Goal: Task Accomplishment & Management: Manage account settings

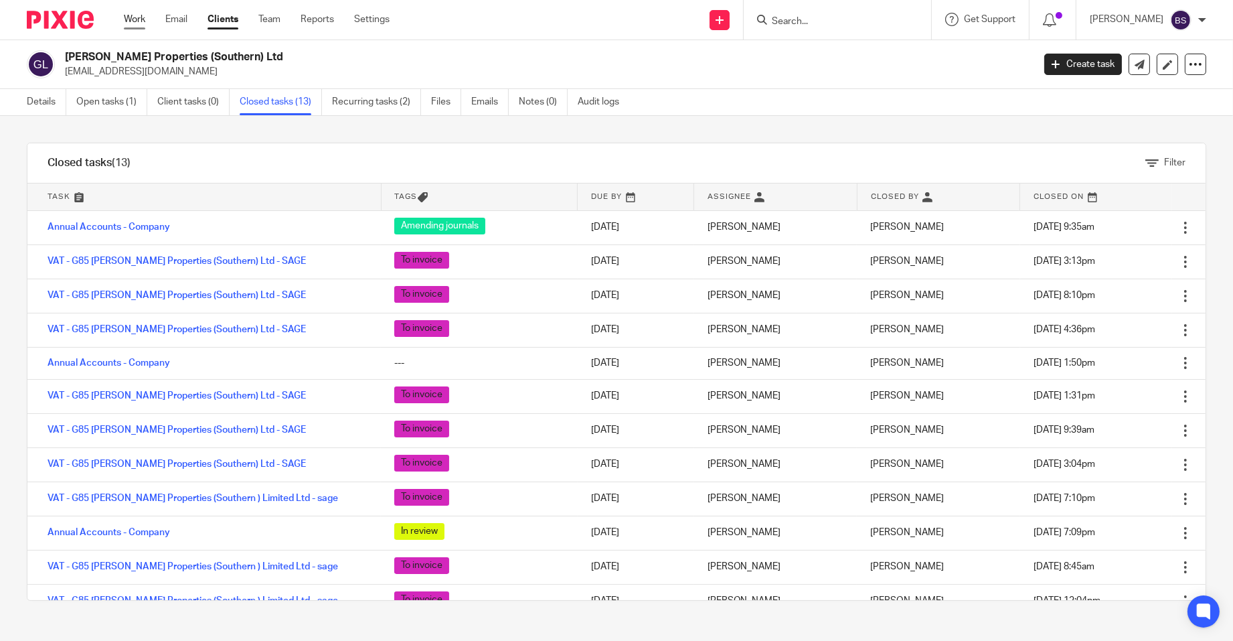
click at [134, 19] on link "Work" at bounding box center [134, 19] width 21 height 13
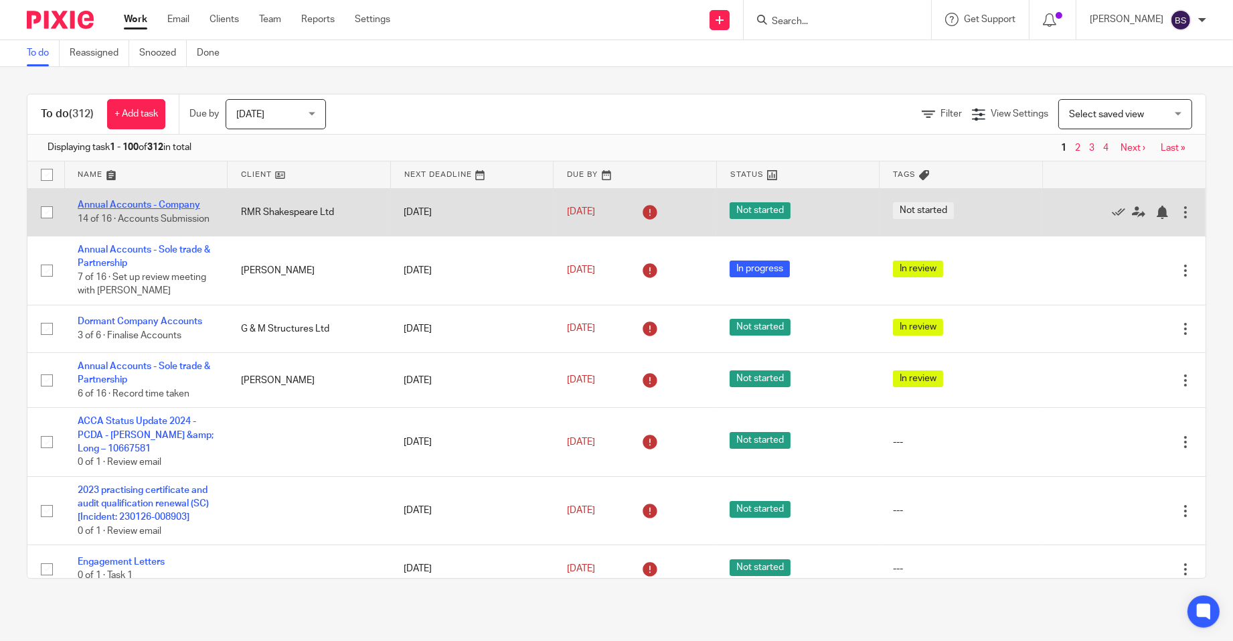
click at [147, 201] on link "Annual Accounts - Company" at bounding box center [139, 204] width 123 height 9
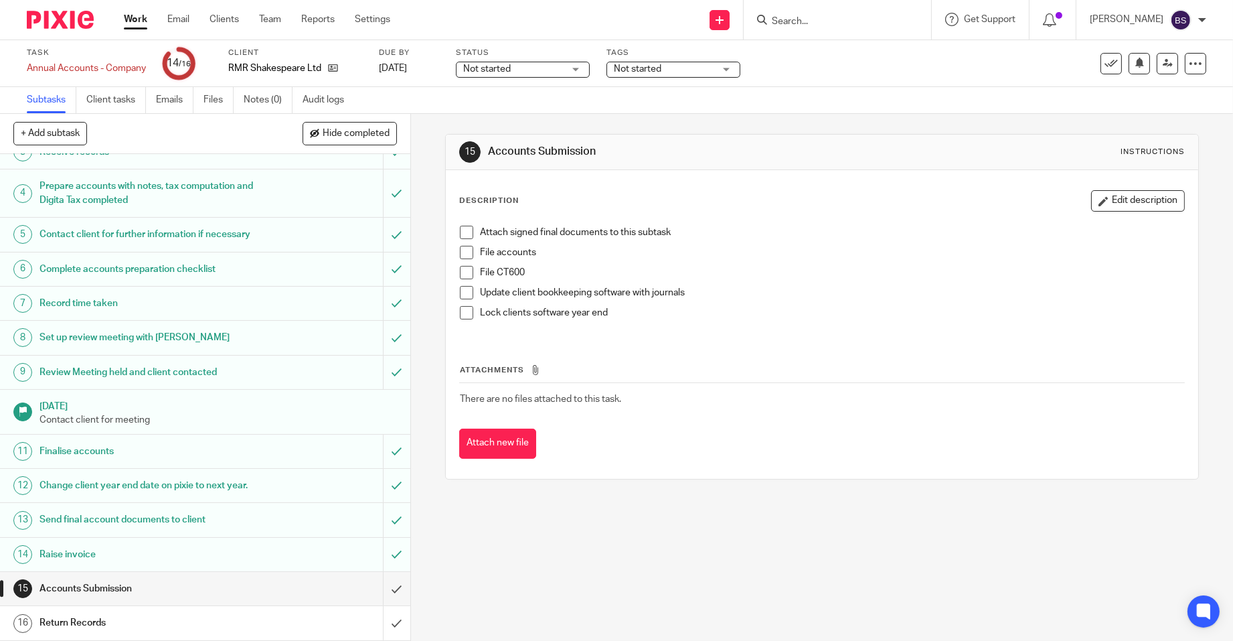
scroll to position [110, 0]
click at [384, 591] on input "submit" at bounding box center [205, 588] width 410 height 33
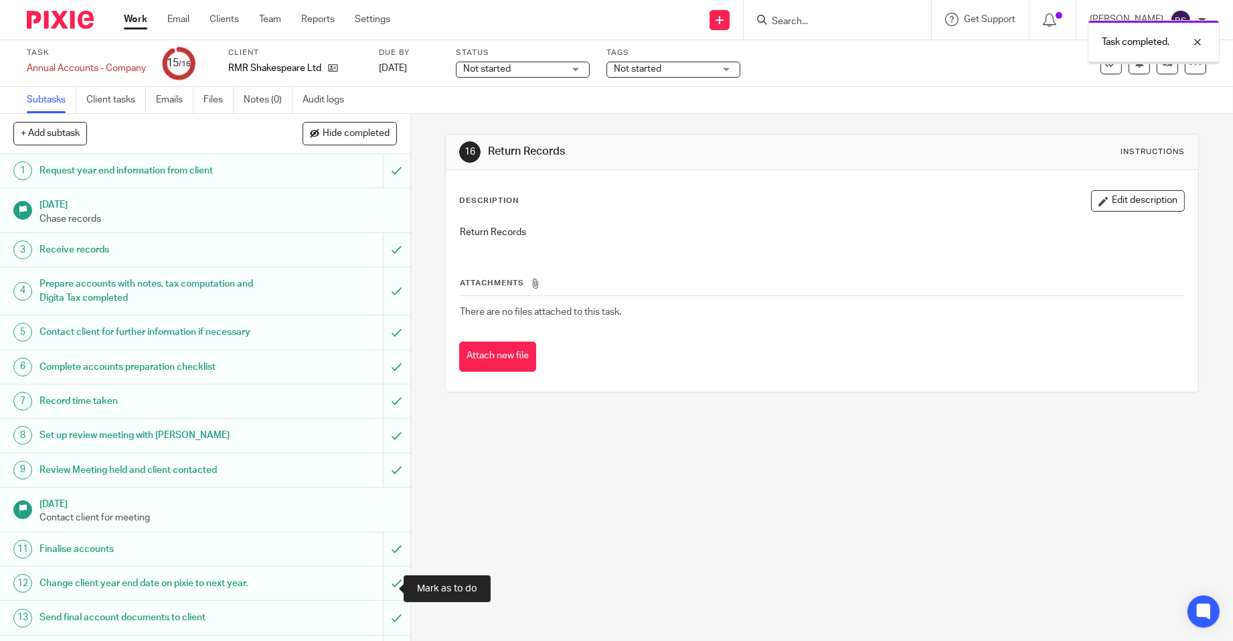
scroll to position [110, 0]
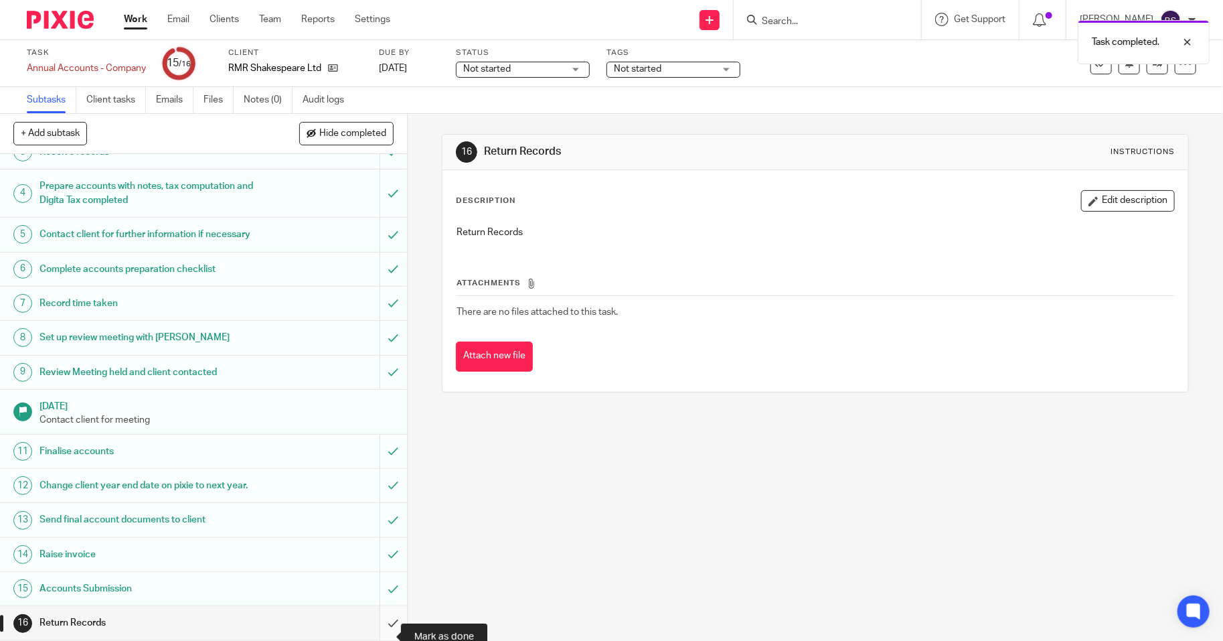
click at [380, 633] on input "submit" at bounding box center [203, 622] width 407 height 33
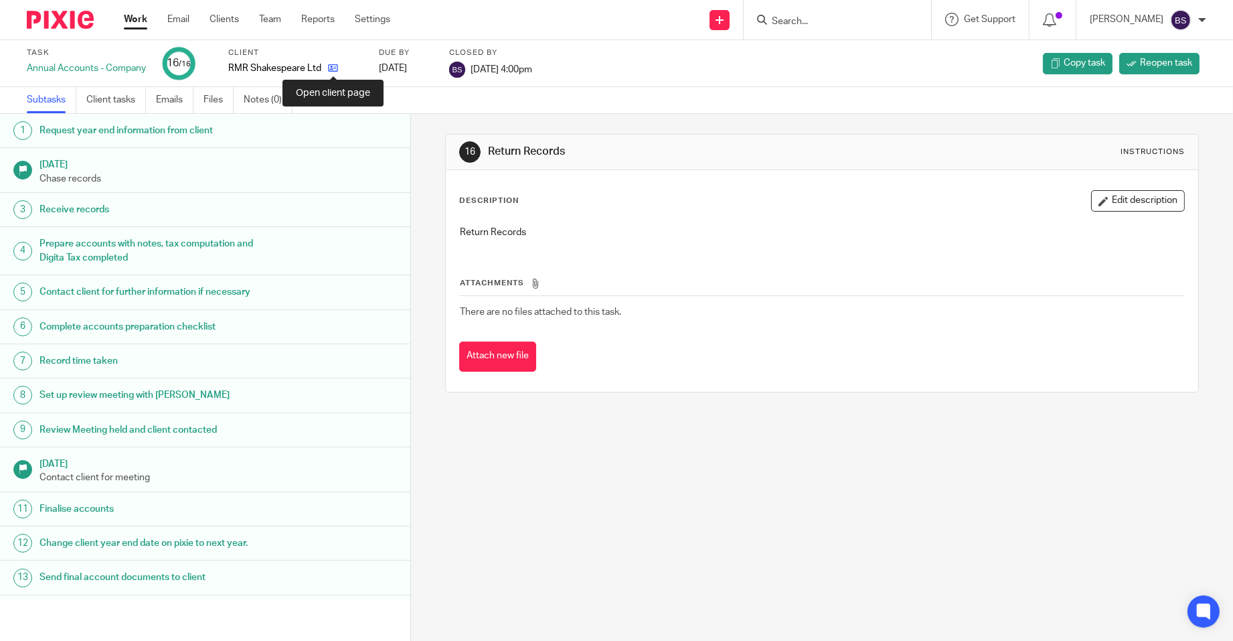
click at [337, 64] on icon at bounding box center [333, 68] width 10 height 10
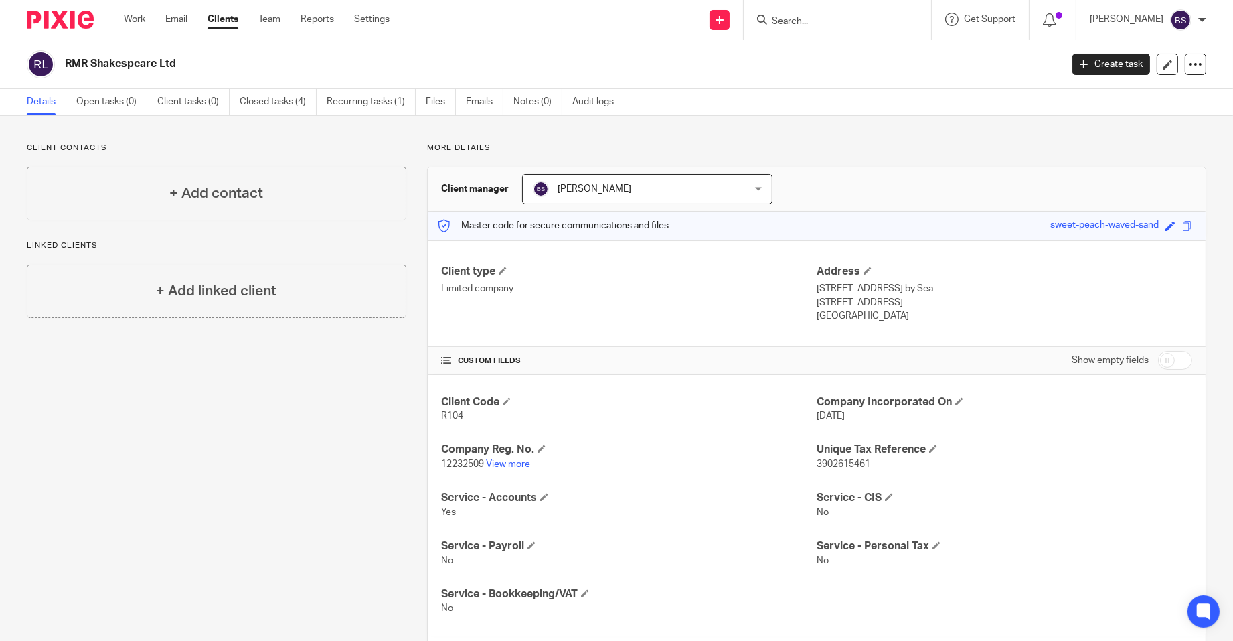
click at [146, 17] on ul "Work Email Clients Team Reports Settings" at bounding box center [267, 19] width 286 height 13
click at [141, 17] on link "Work" at bounding box center [134, 19] width 21 height 13
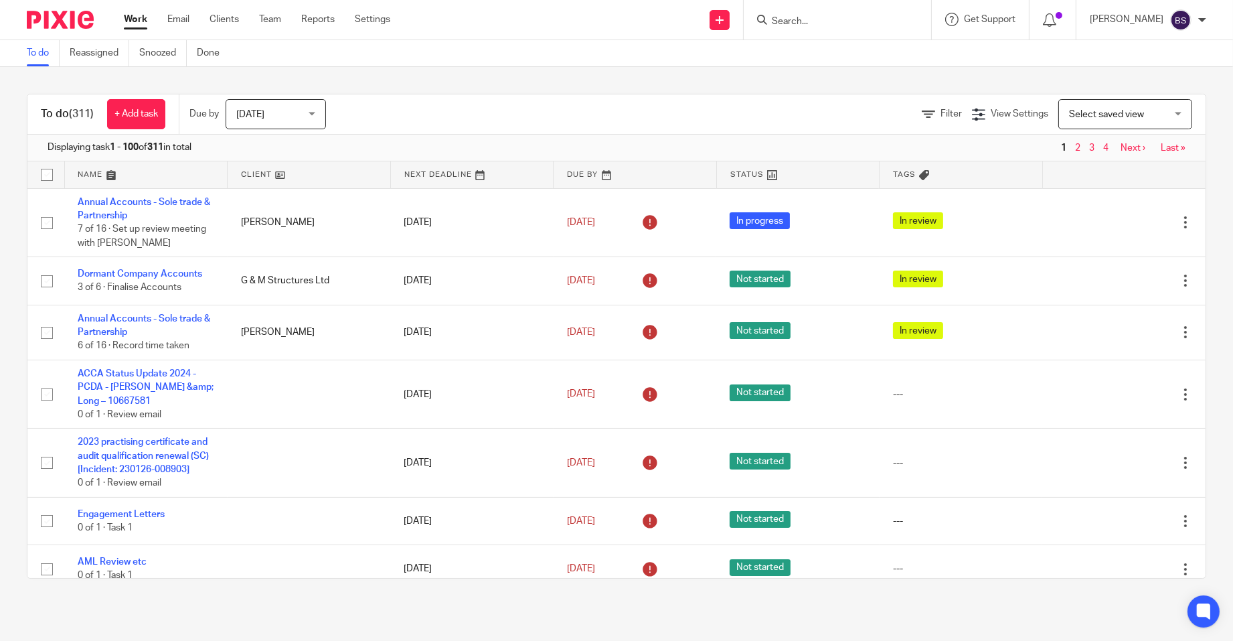
click at [803, 13] on form at bounding box center [842, 19] width 143 height 17
click at [797, 27] on input "Search" at bounding box center [831, 22] width 121 height 12
type input "garrison pr"
click at [870, 44] on link at bounding box center [890, 57] width 244 height 31
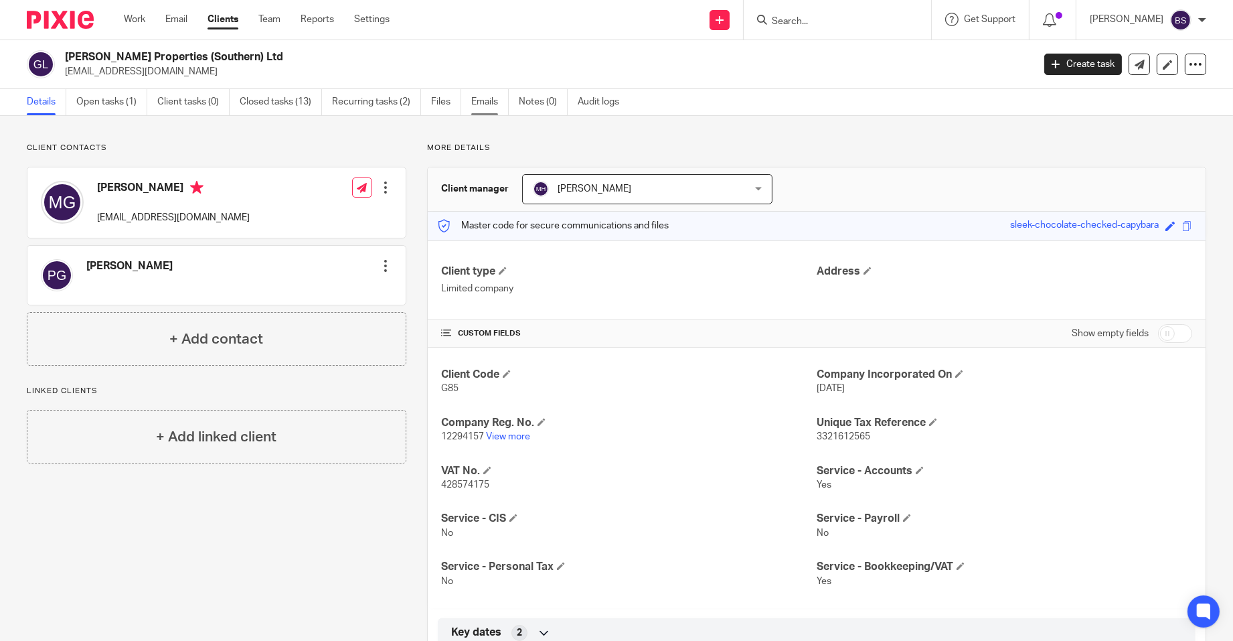
click at [487, 98] on link "Emails" at bounding box center [489, 102] width 37 height 26
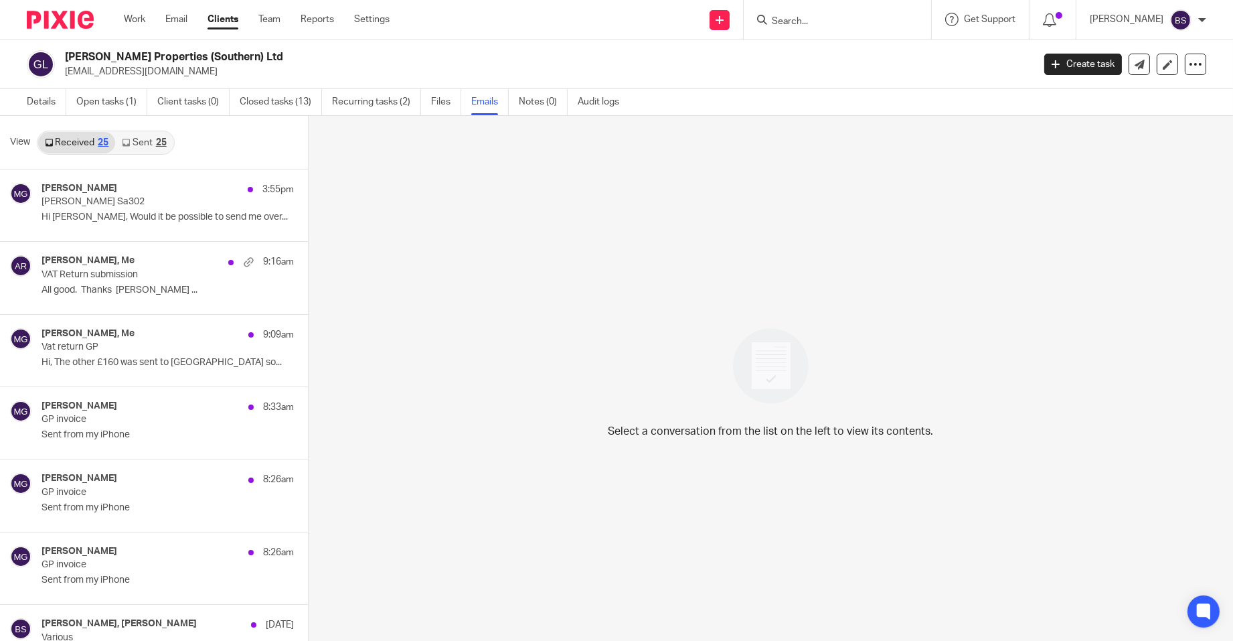
click at [142, 138] on link "Sent 25" at bounding box center [144, 142] width 58 height 21
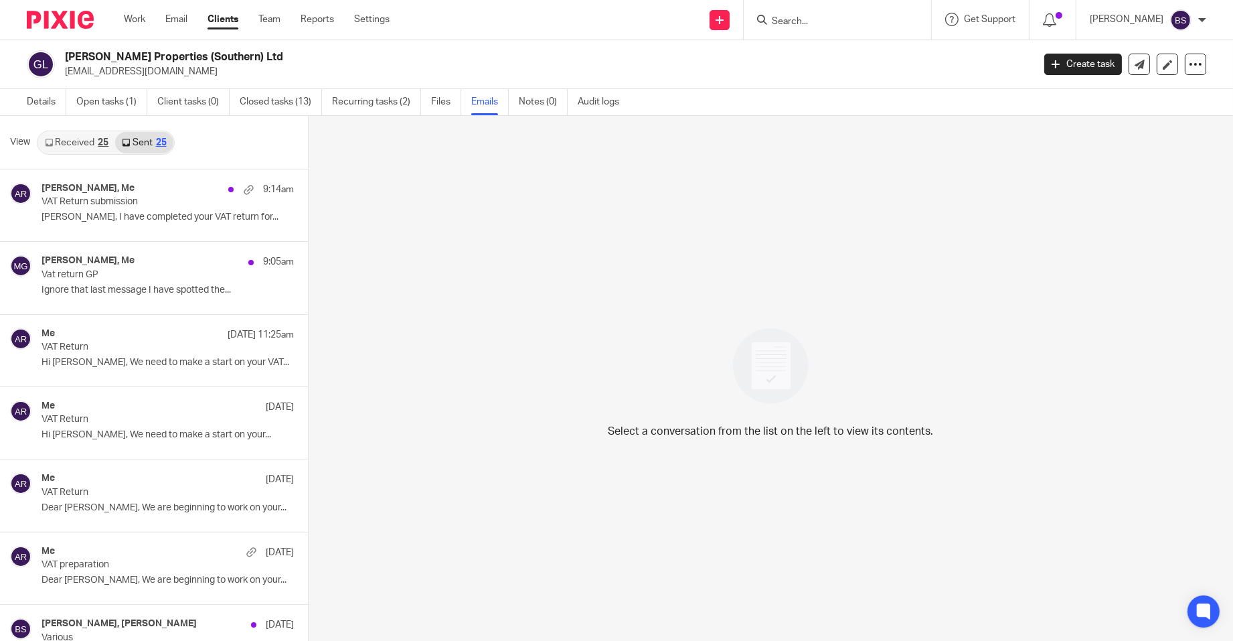
scroll to position [1, 0]
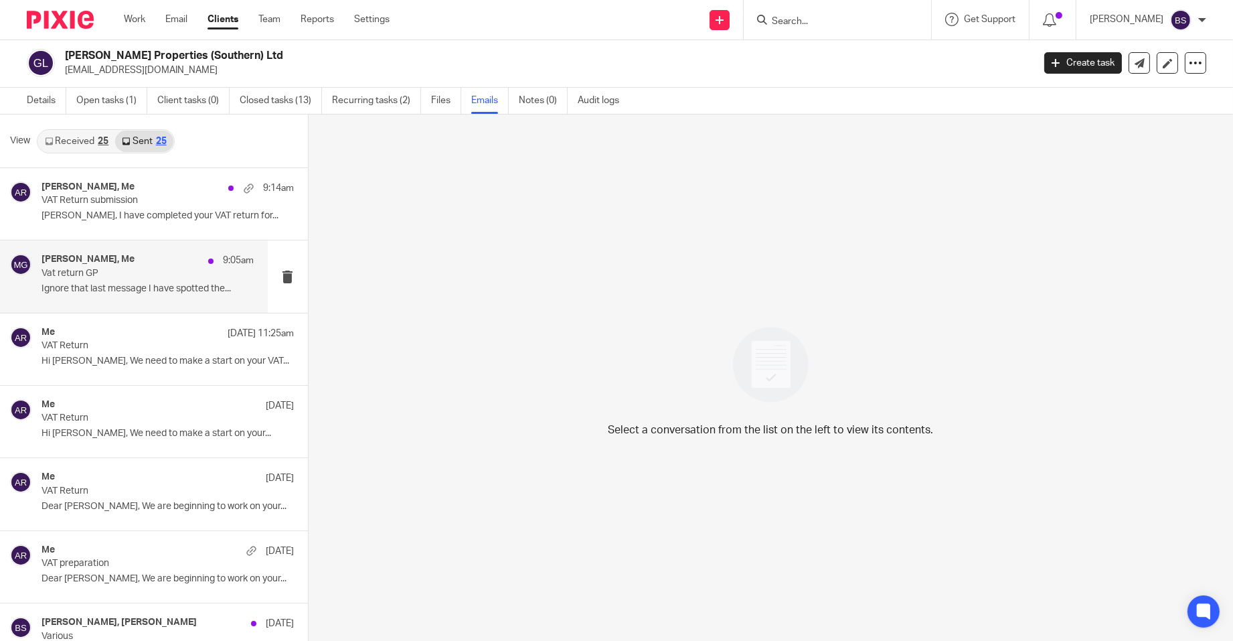
click at [151, 265] on div "[PERSON_NAME], Me 9:05am" at bounding box center [148, 260] width 213 height 13
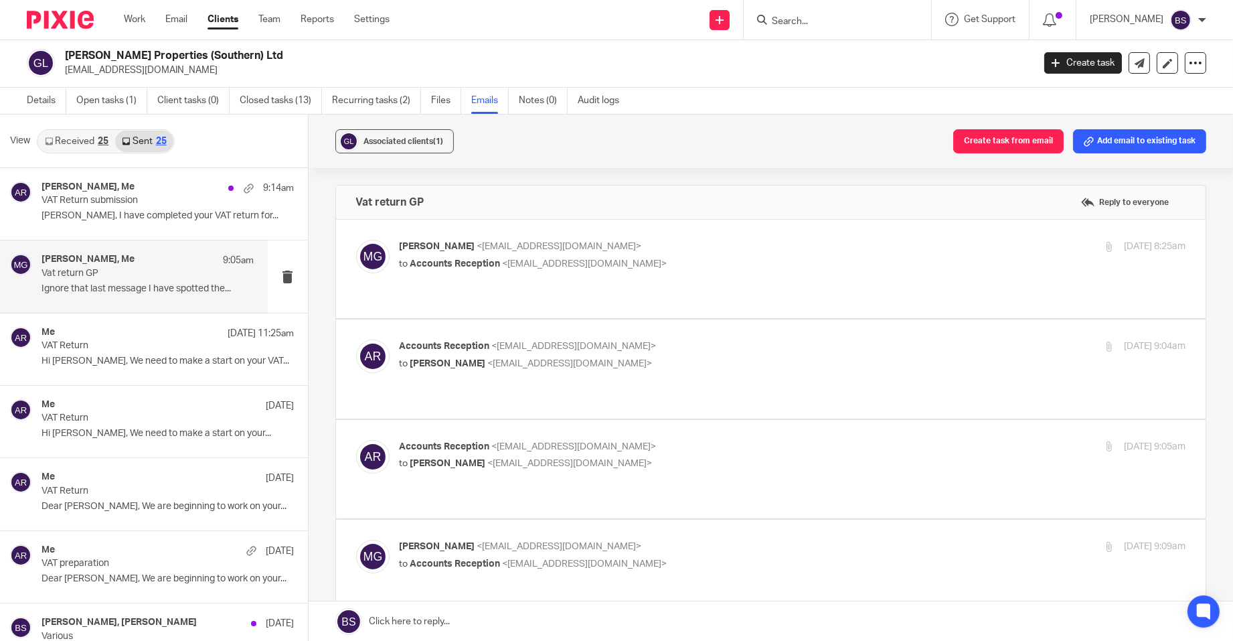
scroll to position [0, 0]
click at [535, 262] on span "<[EMAIL_ADDRESS][DOMAIN_NAME]>" at bounding box center [585, 263] width 165 height 9
checkbox input "true"
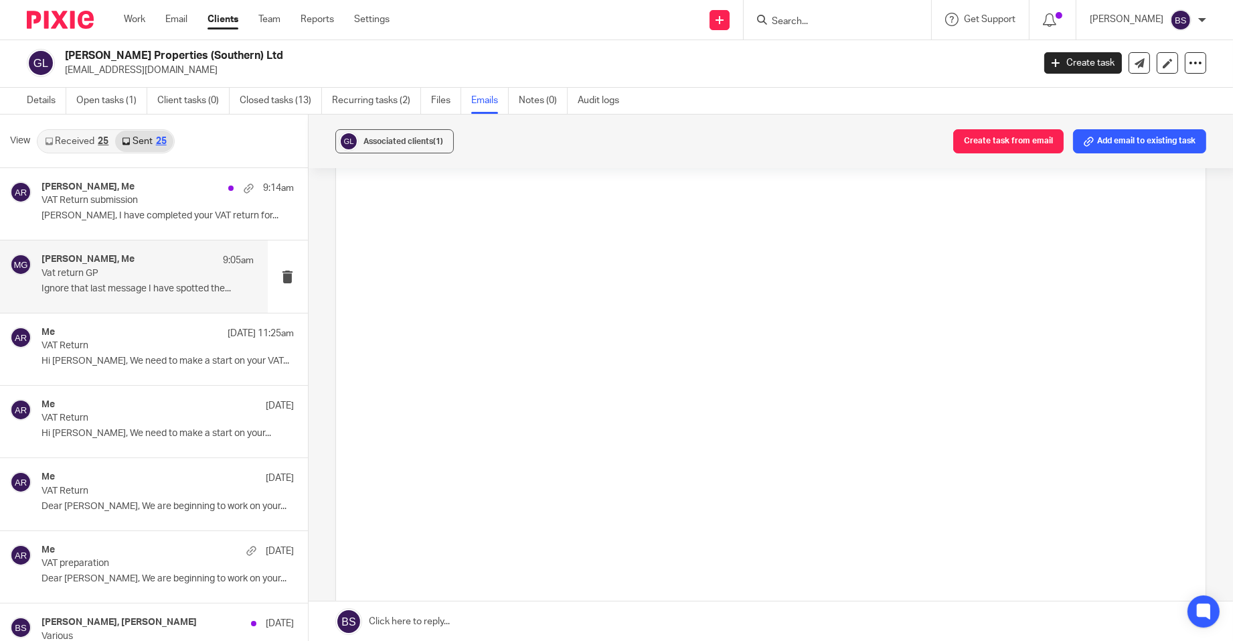
scroll to position [4754, 0]
click at [102, 268] on p "Vat return GP" at bounding box center [127, 273] width 170 height 11
click at [114, 335] on div "Me [DATE] 11:25am" at bounding box center [148, 333] width 213 height 13
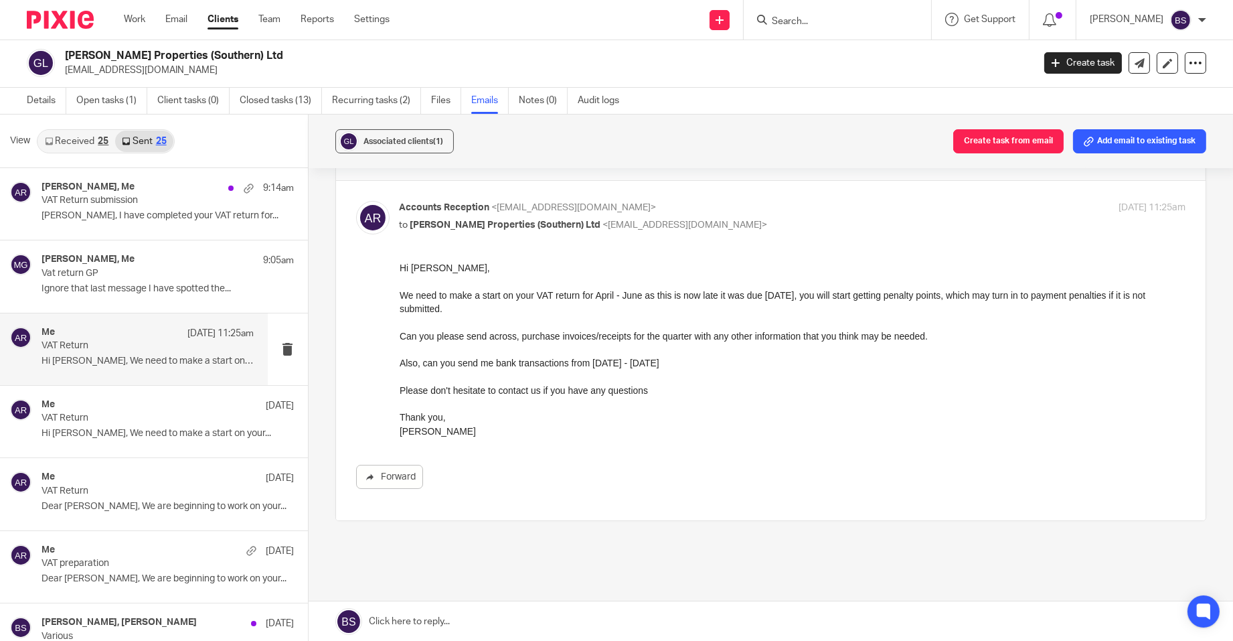
scroll to position [0, 0]
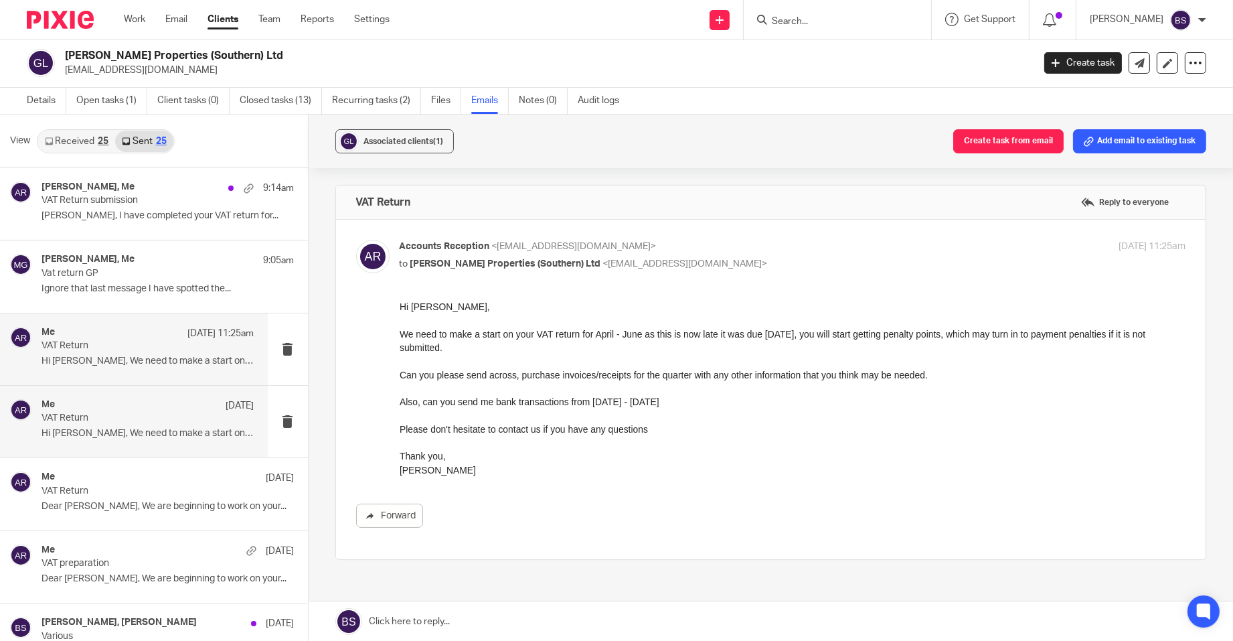
click at [140, 408] on div "Me [DATE]" at bounding box center [148, 405] width 213 height 13
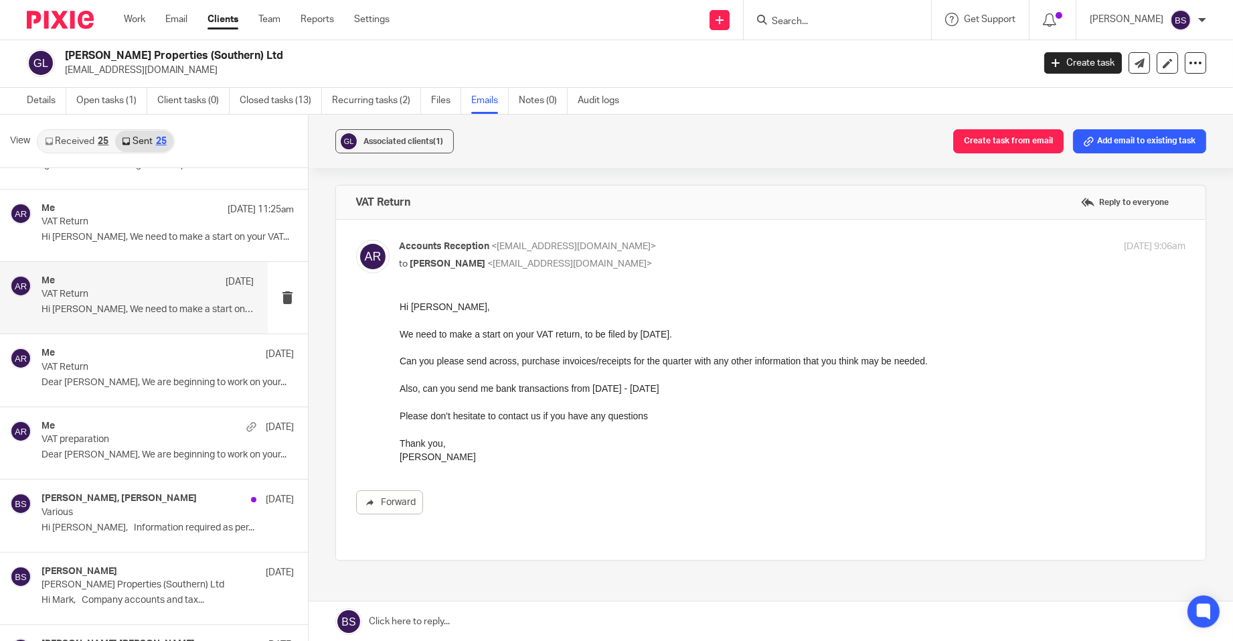
scroll to position [134, 0]
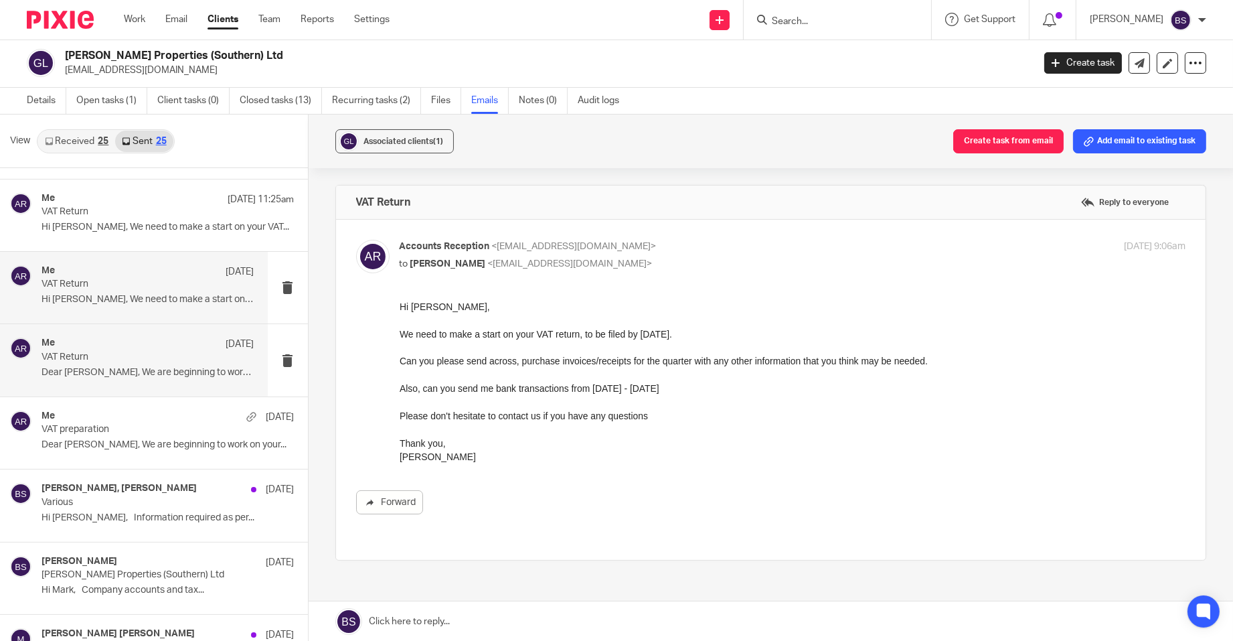
click at [127, 337] on div "Me [DATE]" at bounding box center [148, 343] width 213 height 13
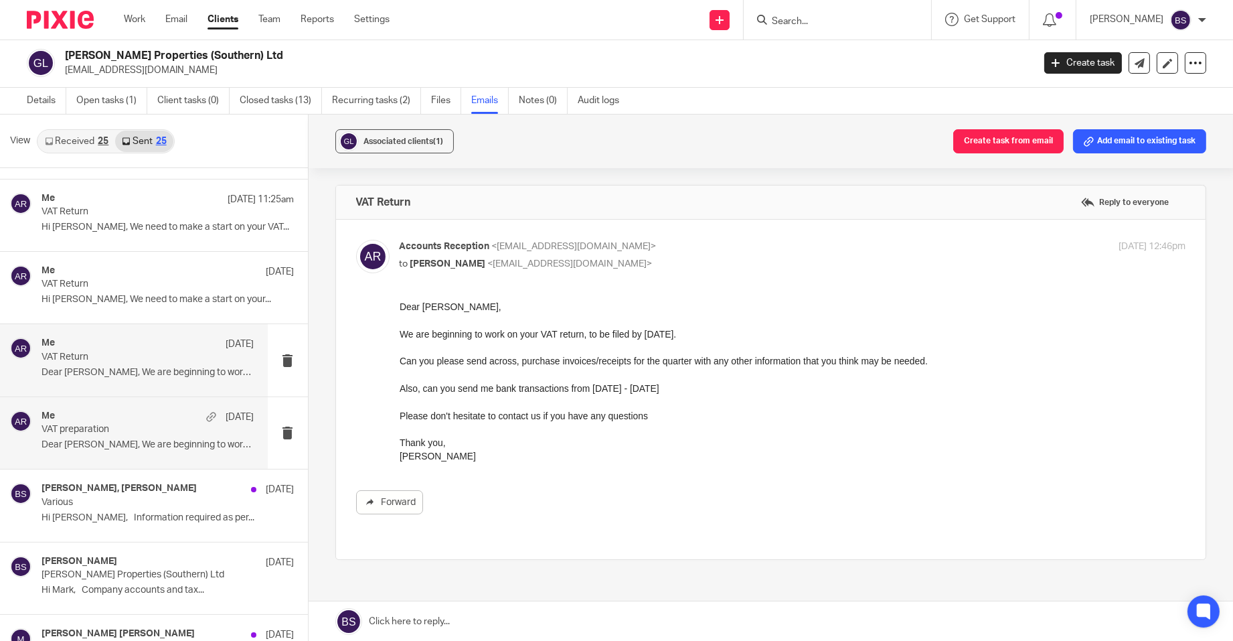
click at [129, 414] on div "Me [DATE]" at bounding box center [148, 416] width 213 height 13
